Goal: Information Seeking & Learning: Learn about a topic

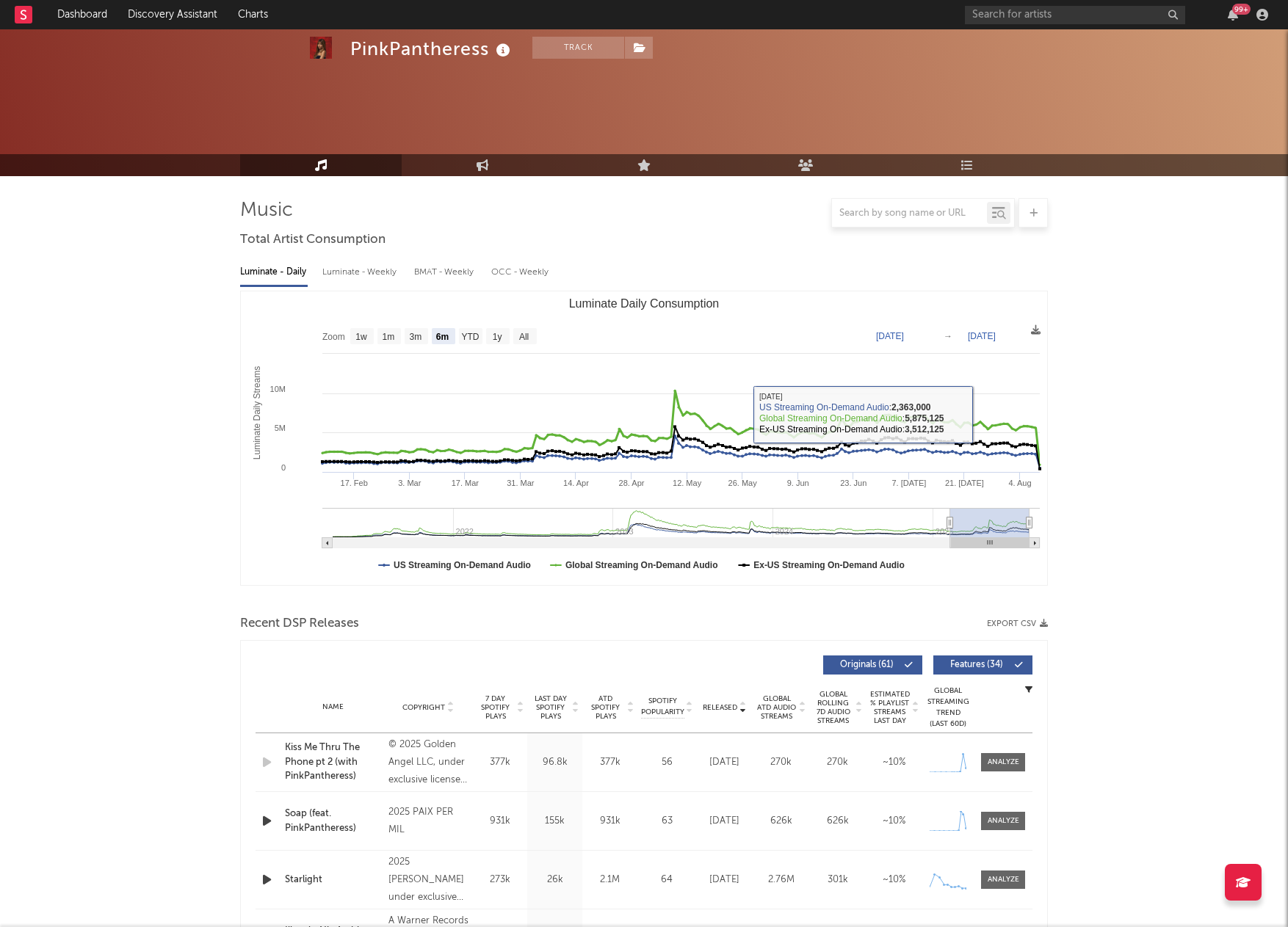
select select "6m"
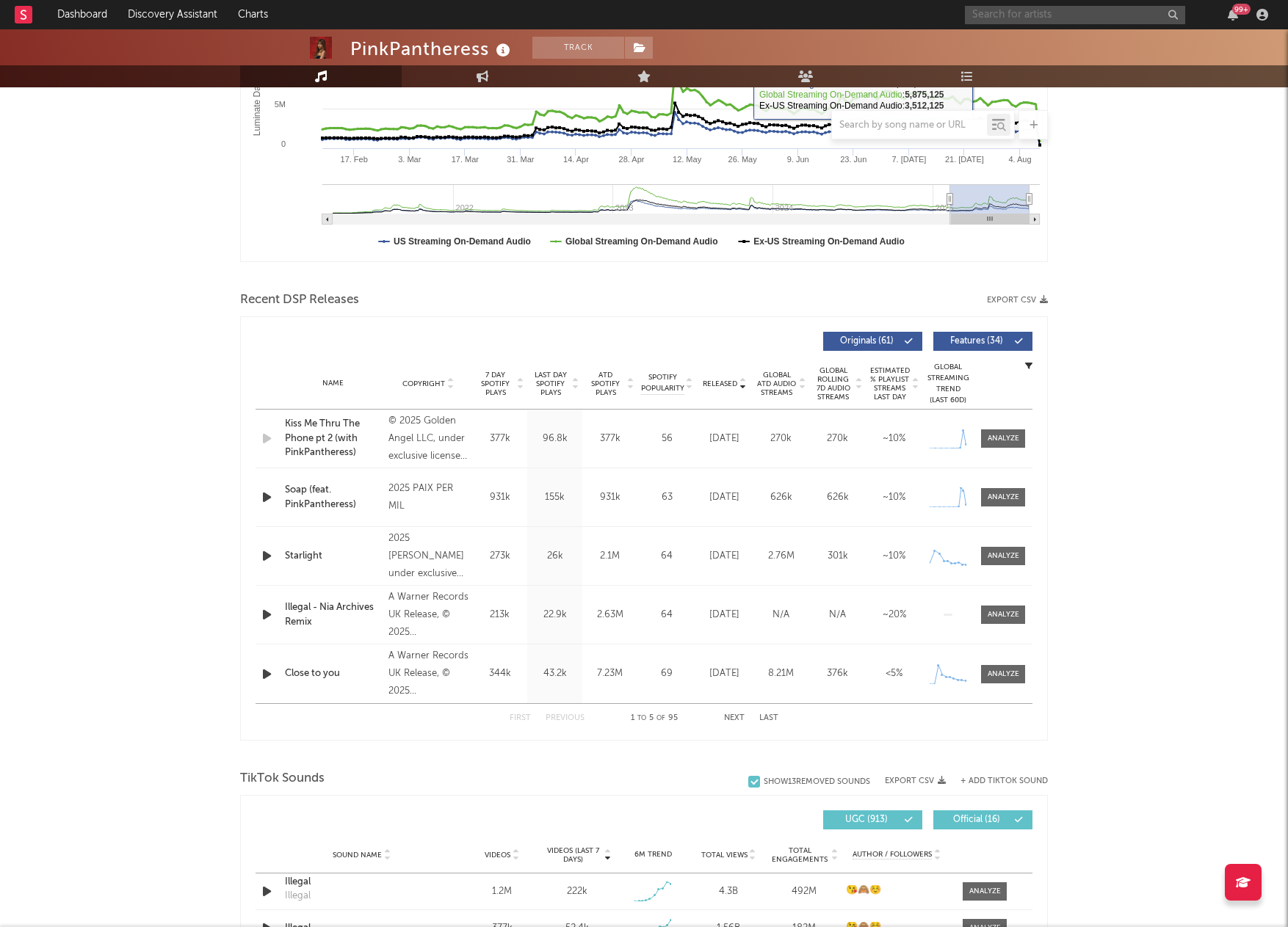
click at [1006, 13] on input "text" at bounding box center [1075, 16] width 220 height 19
type input "ashnikko"
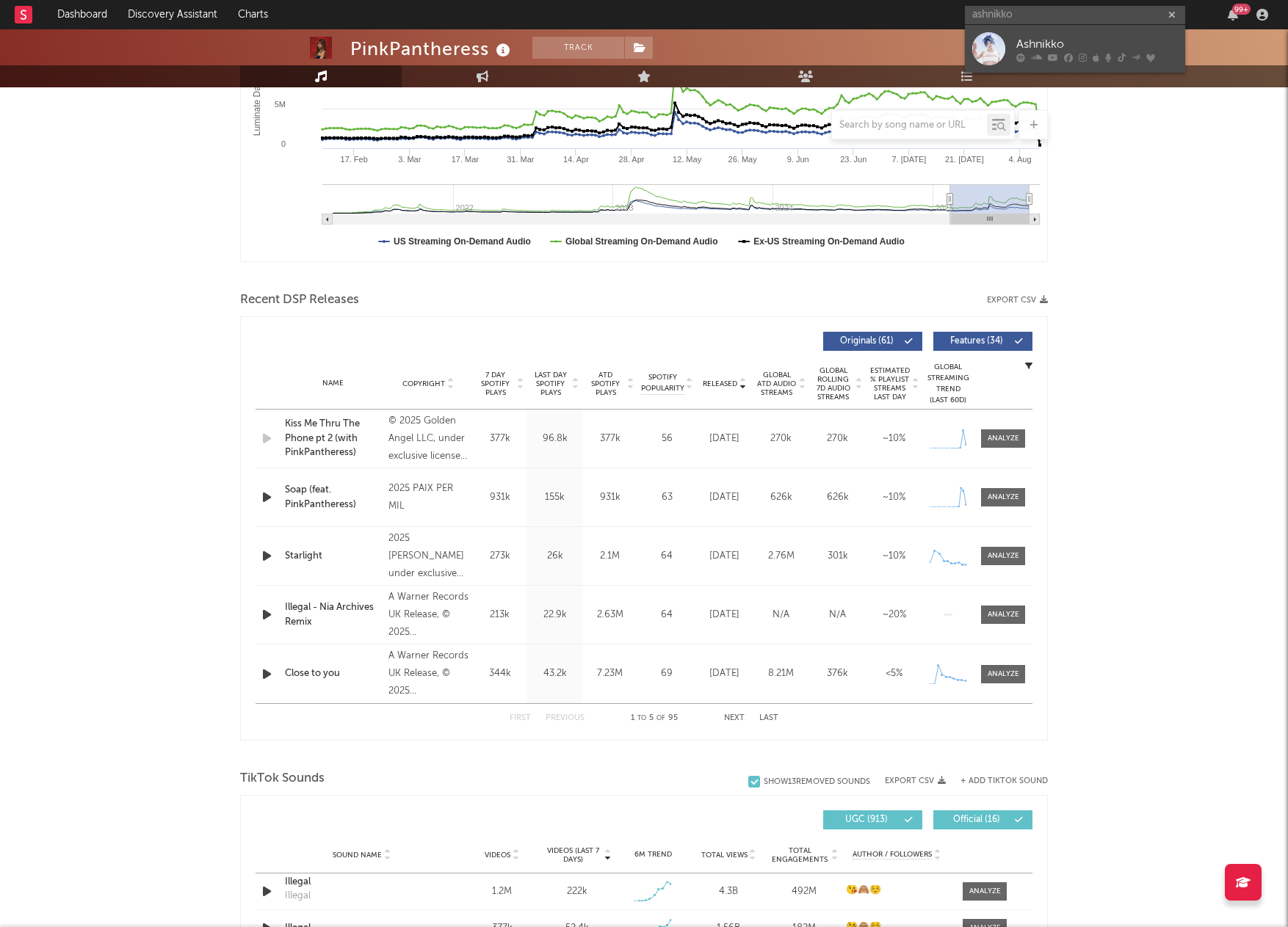
click at [1042, 44] on div "Ashnikko" at bounding box center [1097, 44] width 162 height 18
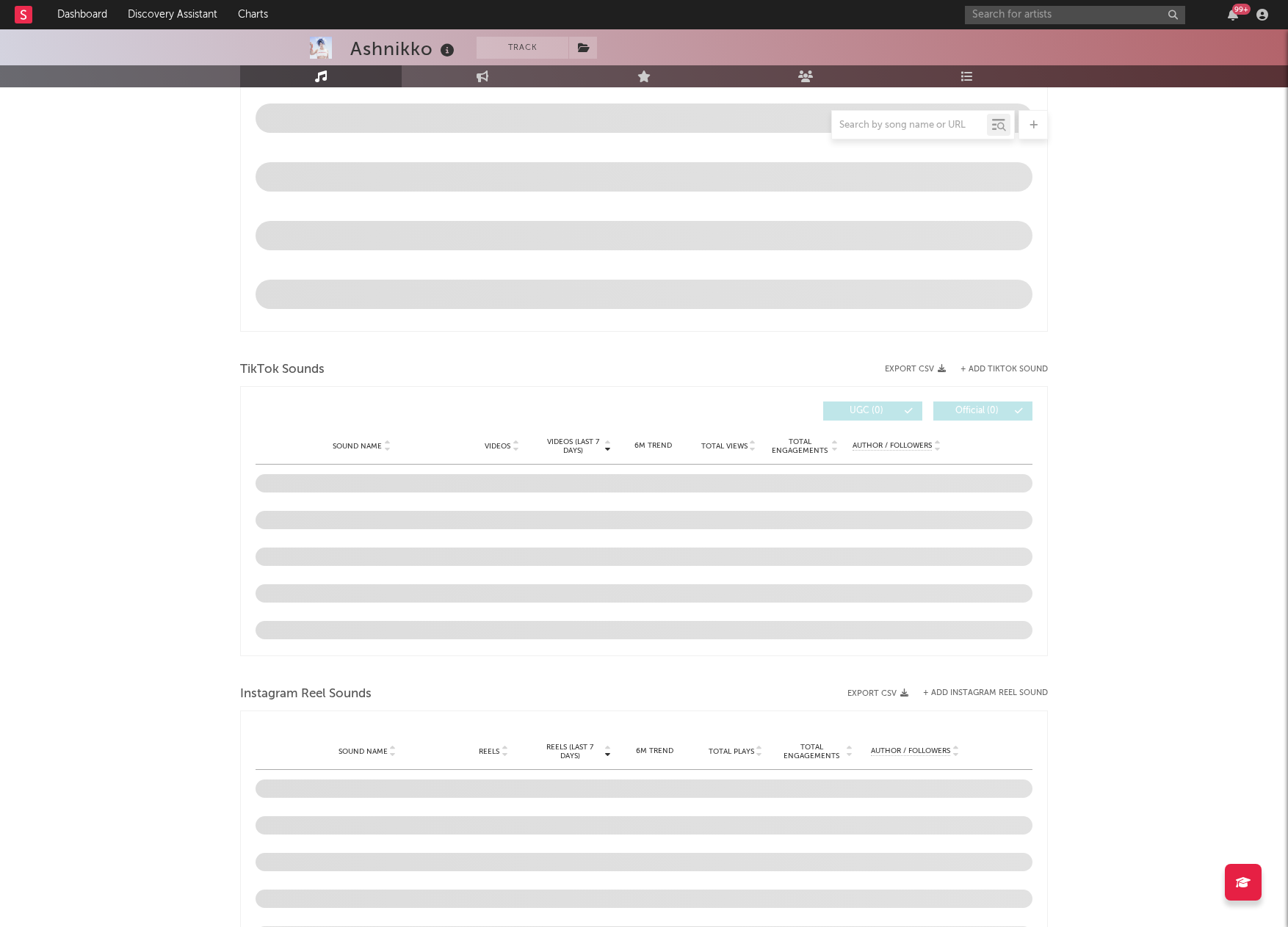
scroll to position [703, 0]
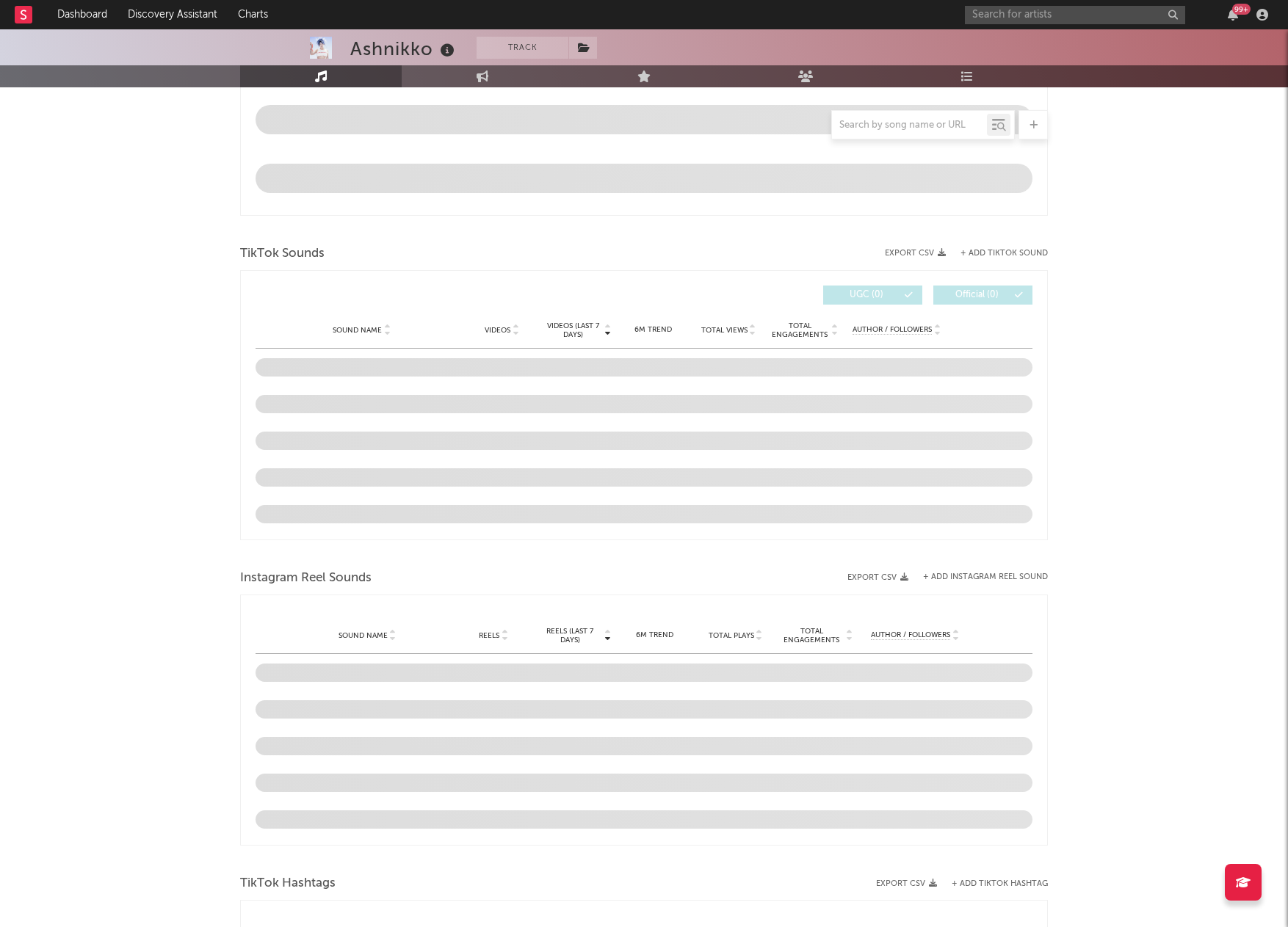
select select "6m"
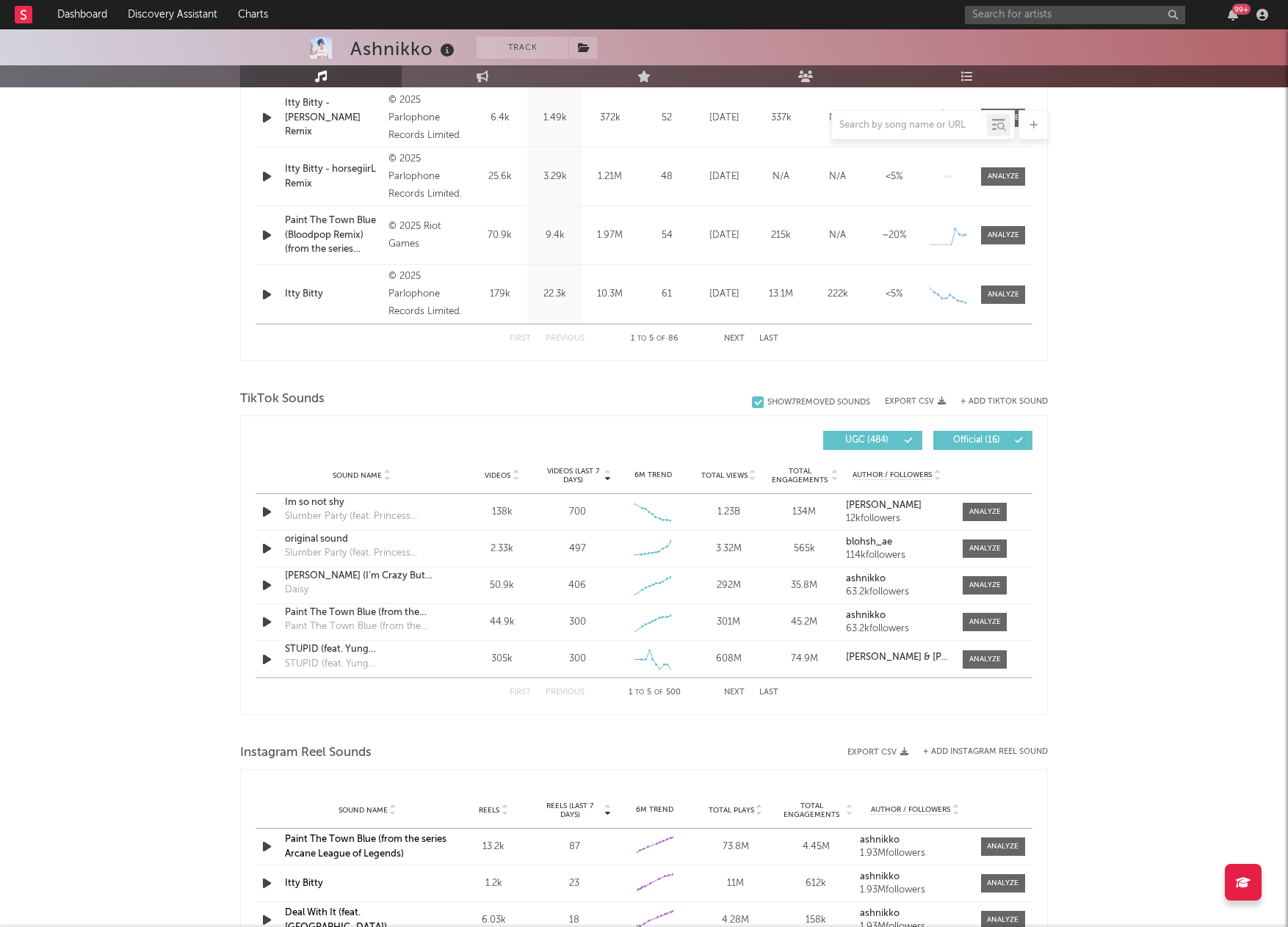
click at [730, 693] on button "Next" at bounding box center [734, 693] width 20 height 8
click at [726, 689] on button "Next" at bounding box center [734, 693] width 20 height 8
click at [905, 125] on input "text" at bounding box center [909, 125] width 155 height 12
type input "trink"
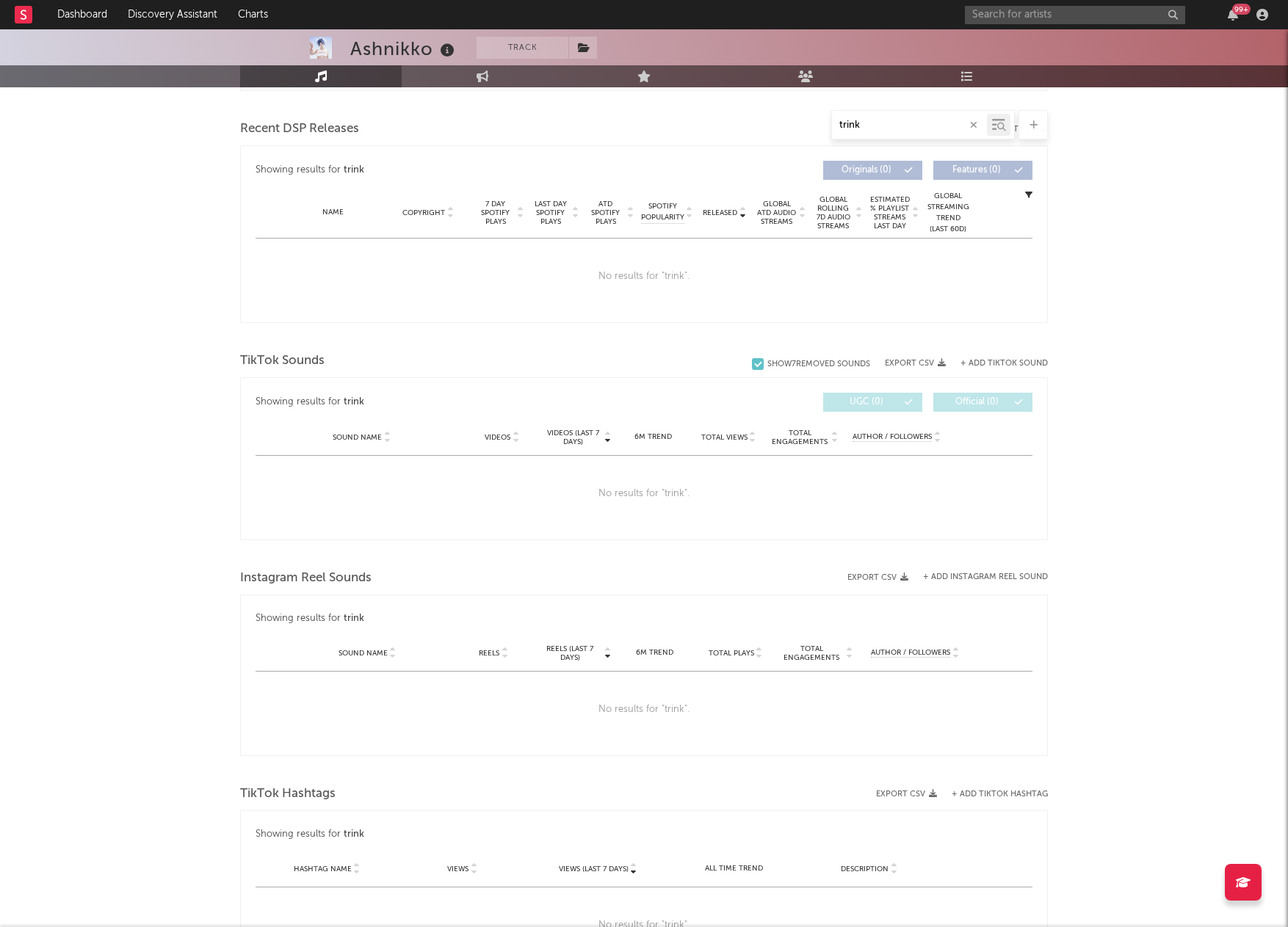
scroll to position [410, 0]
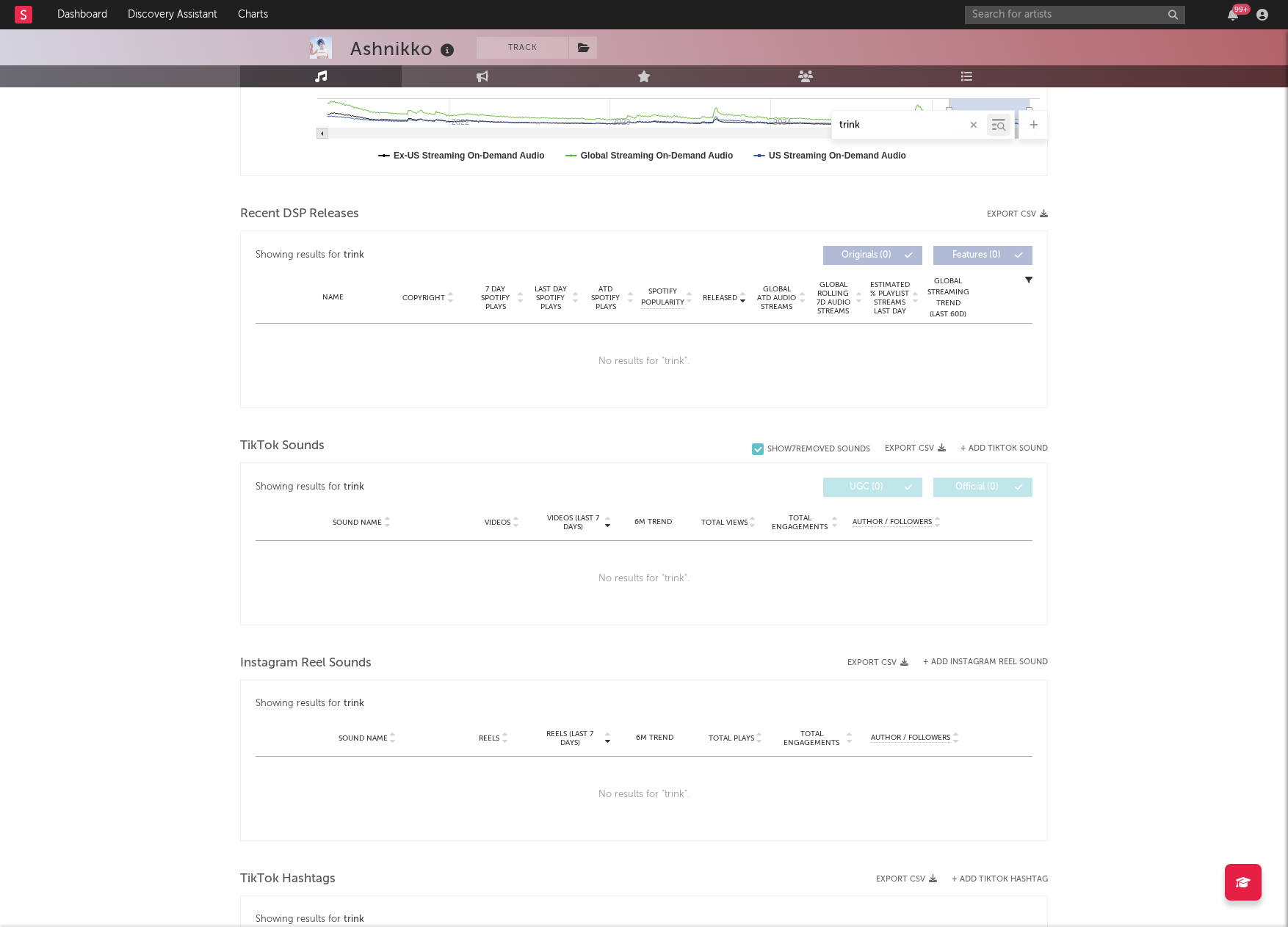
click at [919, 128] on input "trink" at bounding box center [909, 125] width 155 height 12
click at [1127, 184] on div "Ashnikko Track [GEOGRAPHIC_DATA] | Pop Edit Track Benchmark Summary 2,563,572 1…" at bounding box center [644, 497] width 1288 height 1755
click at [1153, 334] on div "Ashnikko Track [GEOGRAPHIC_DATA] | Pop Edit Track Benchmark Summary 2,563,572 1…" at bounding box center [644, 497] width 1288 height 1755
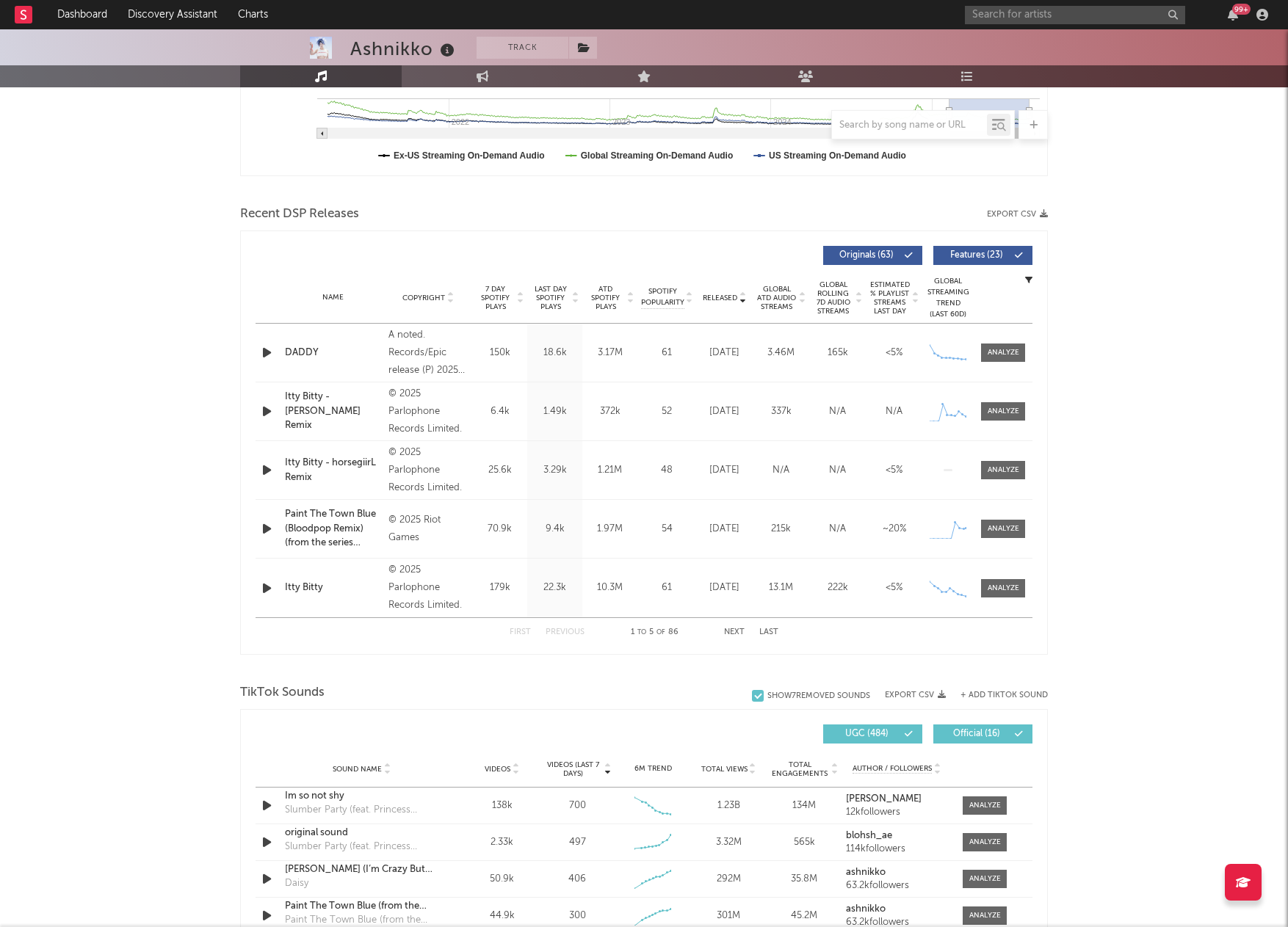
click at [1153, 334] on div "Ashnikko Track [GEOGRAPHIC_DATA] | Pop Edit Track Benchmark Summary 2,563,572 1…" at bounding box center [644, 878] width 1288 height 2517
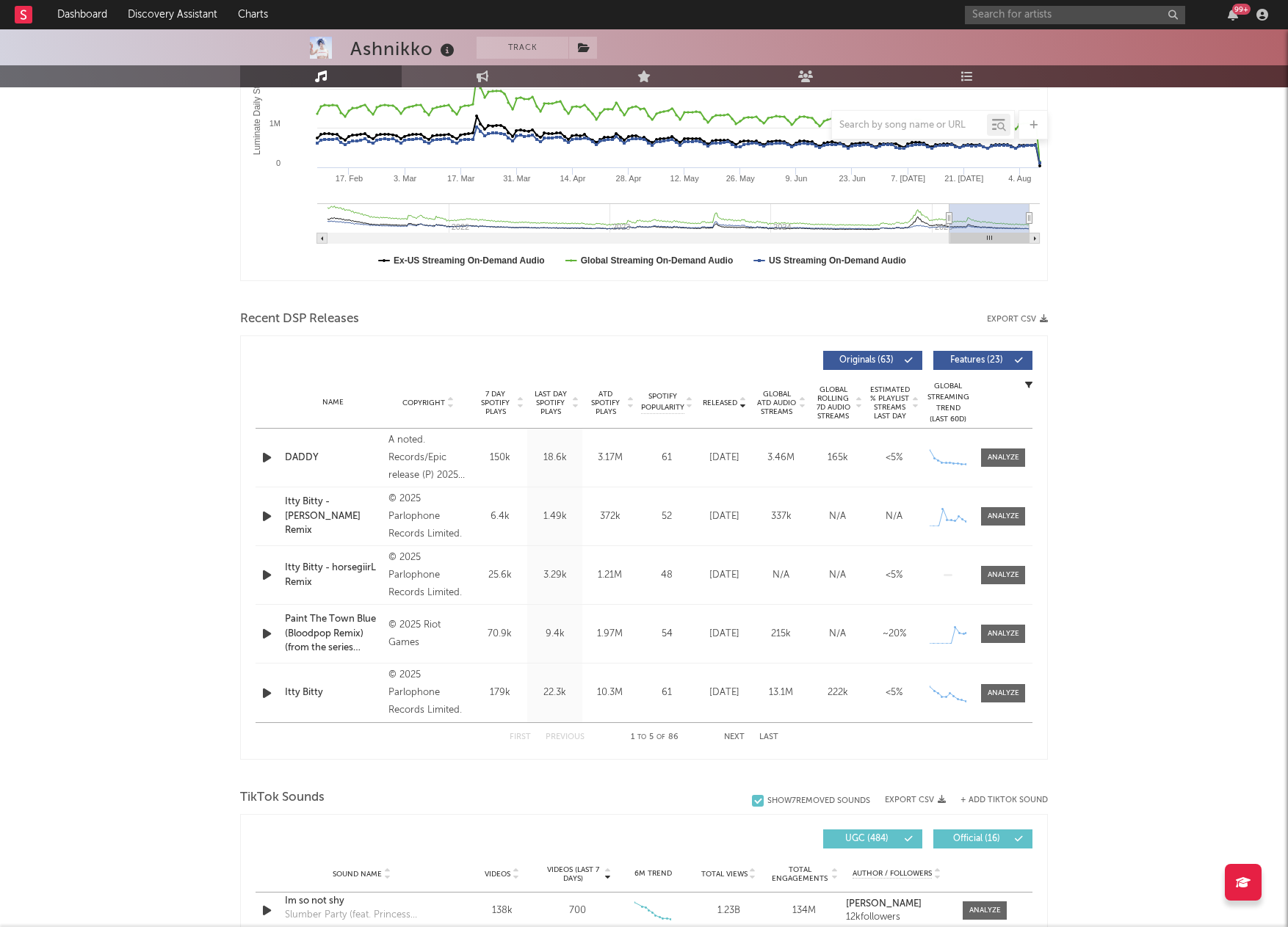
scroll to position [0, 0]
